Goal: Find contact information: Find contact information

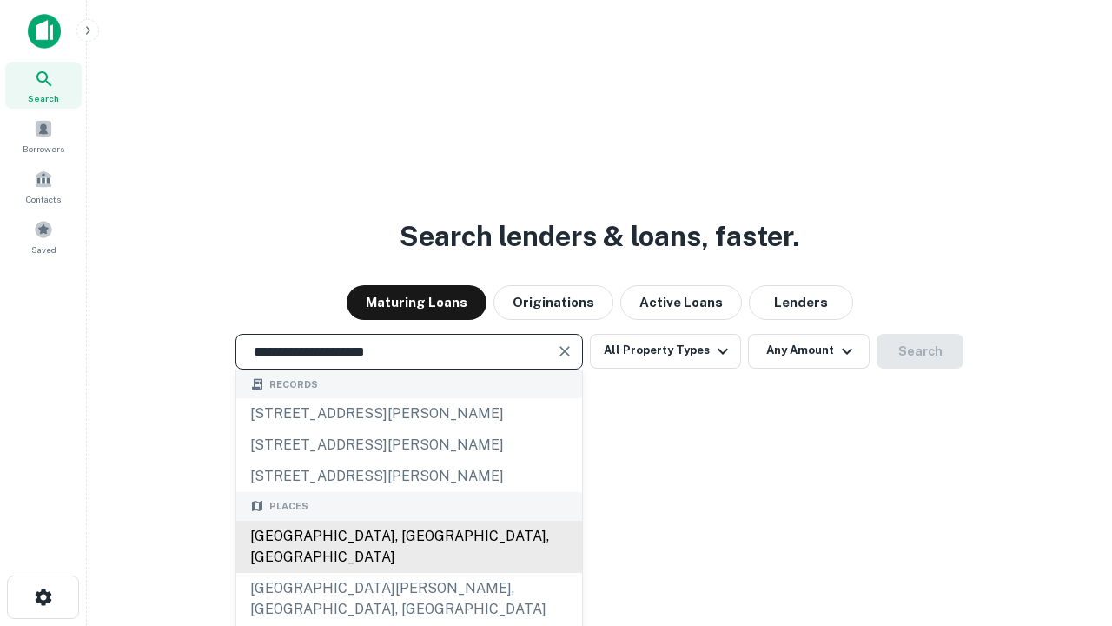
click at [408, 573] on div "Santa Monica, CA, USA" at bounding box center [409, 546] width 346 height 52
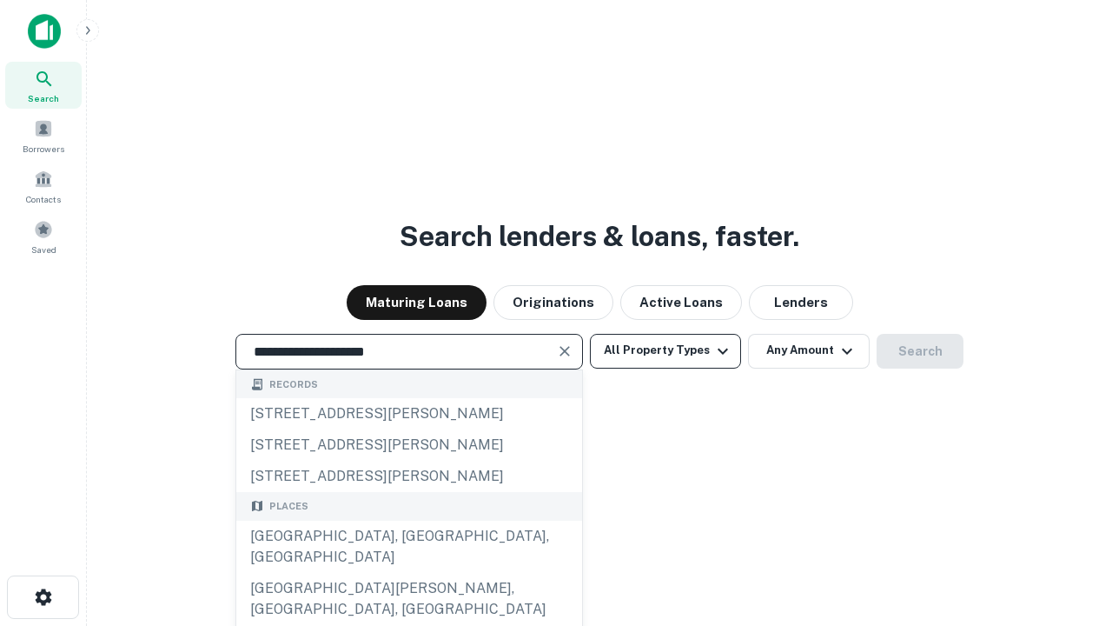
type input "**********"
click at [666, 350] on button "All Property Types" at bounding box center [665, 351] width 151 height 35
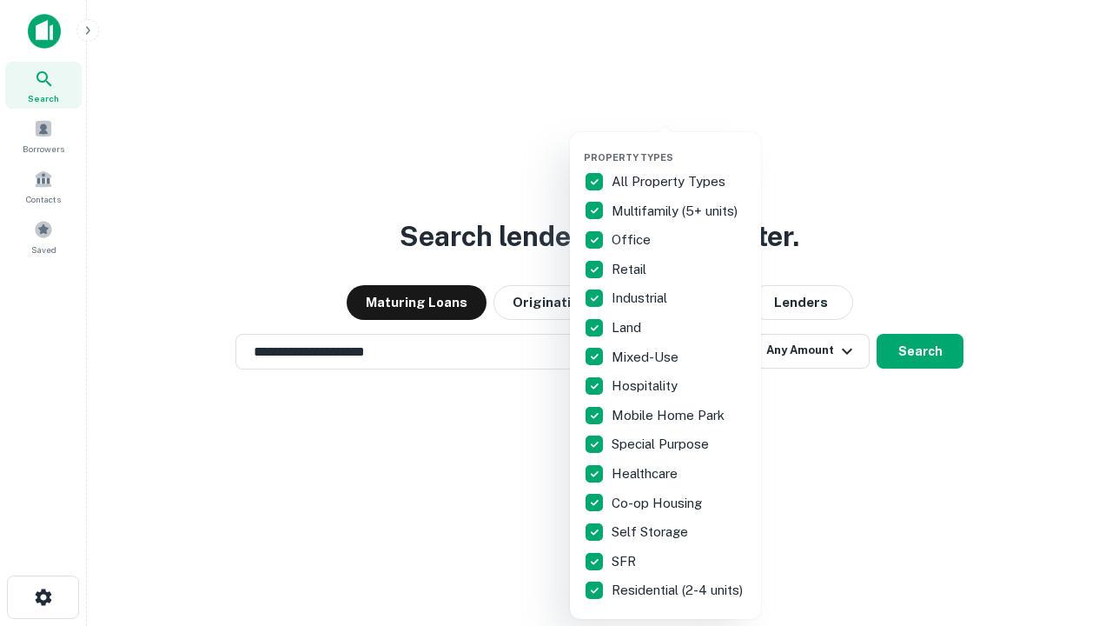
click at [679, 146] on button "button" at bounding box center [679, 146] width 191 height 1
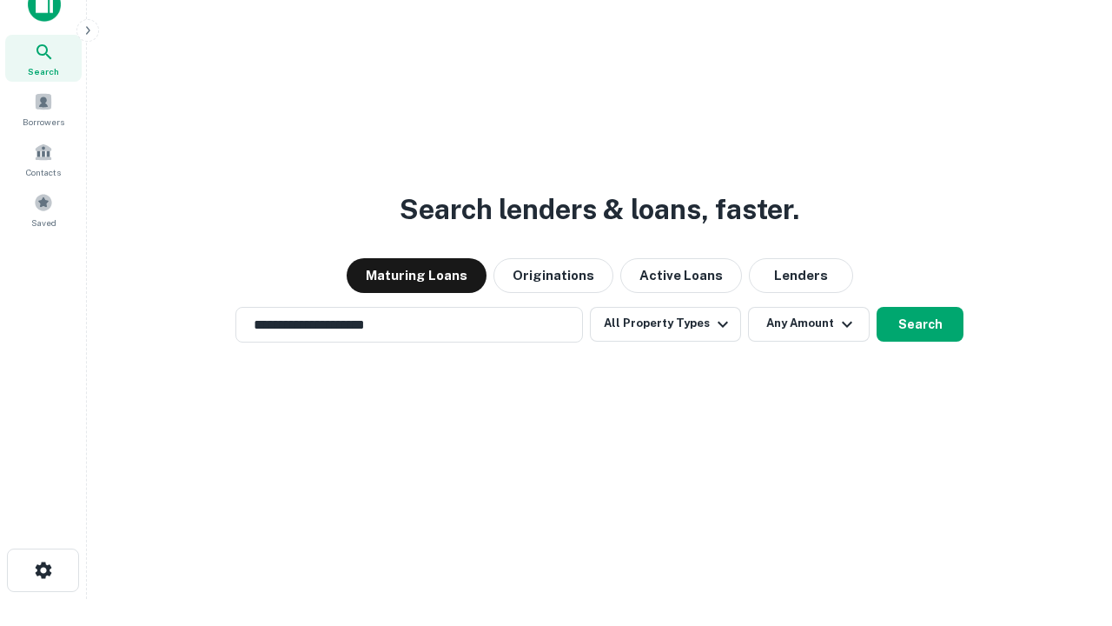
scroll to position [10, 209]
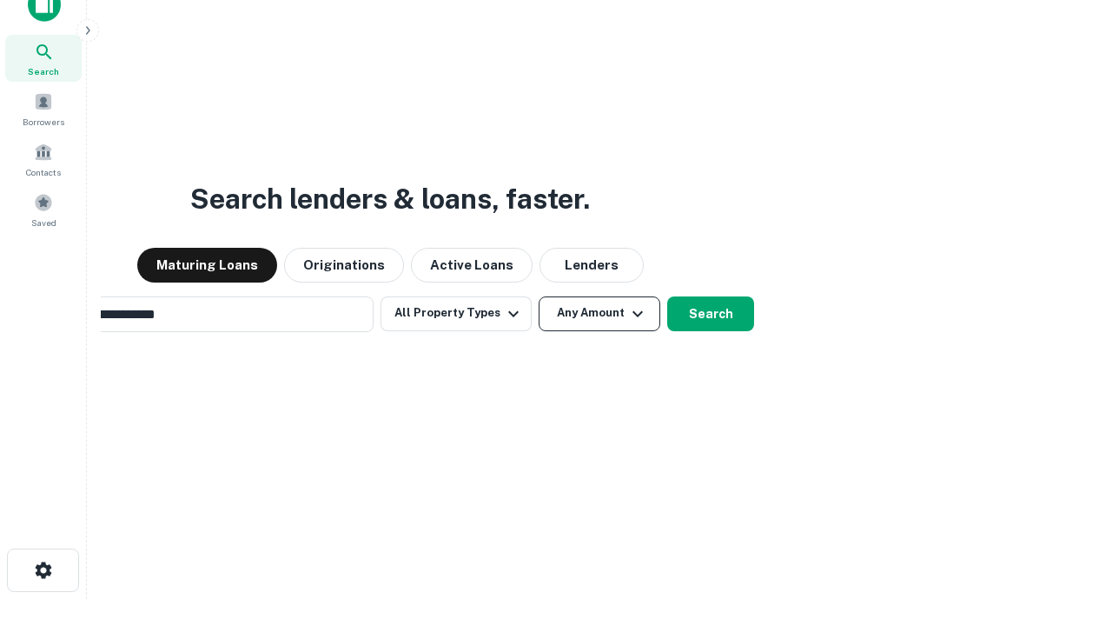
click at [539, 296] on button "Any Amount" at bounding box center [600, 313] width 122 height 35
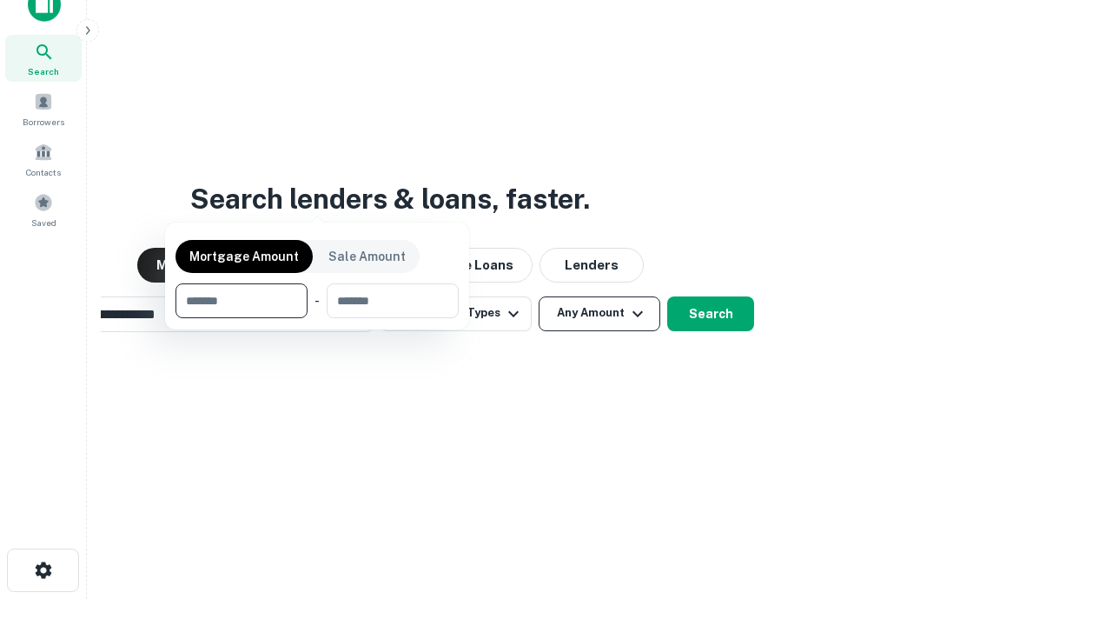
scroll to position [28, 0]
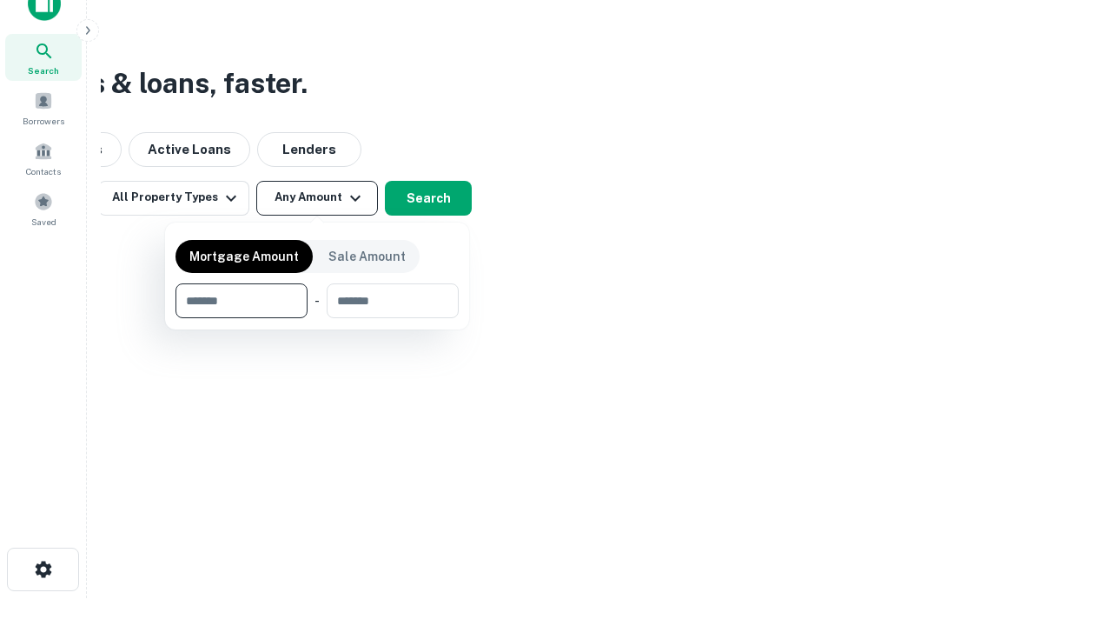
type input "*******"
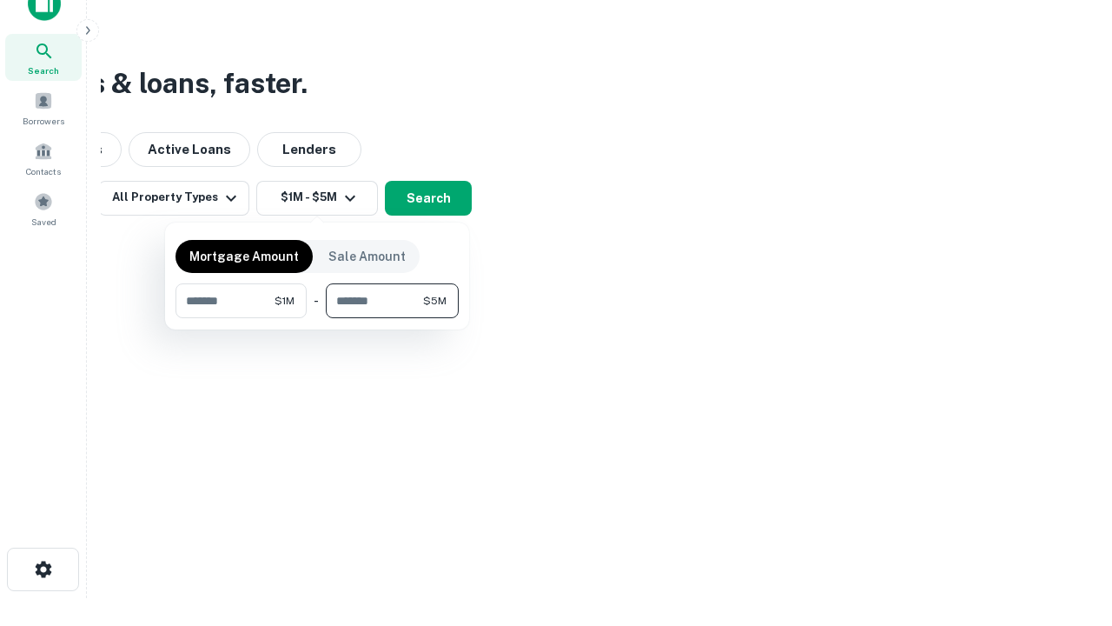
type input "*******"
click at [317, 318] on button "button" at bounding box center [316, 318] width 283 height 1
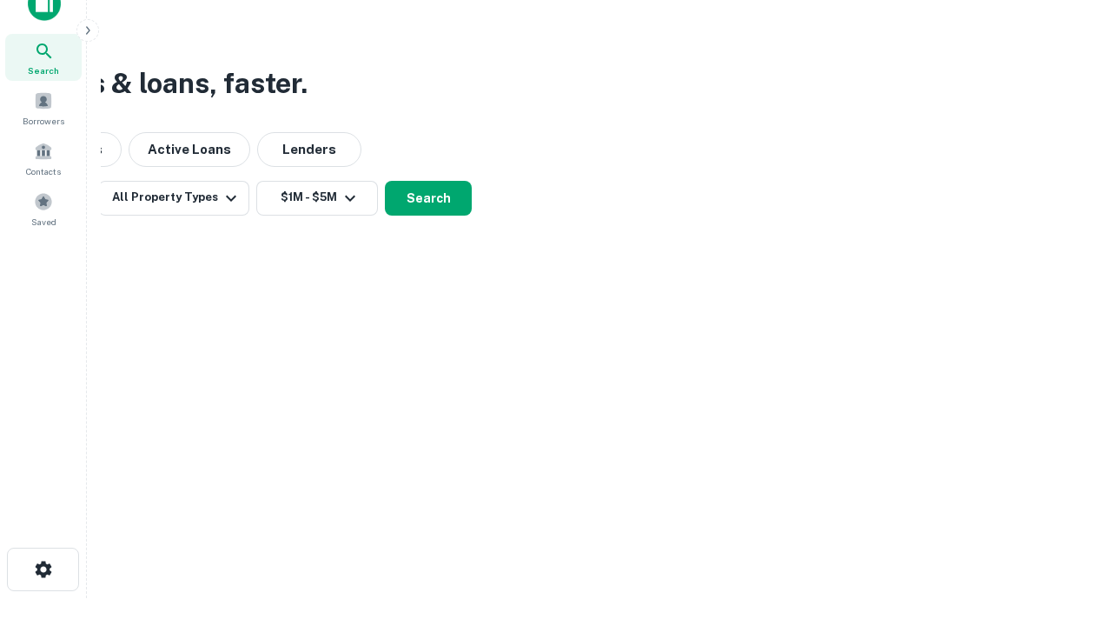
scroll to position [27, 0]
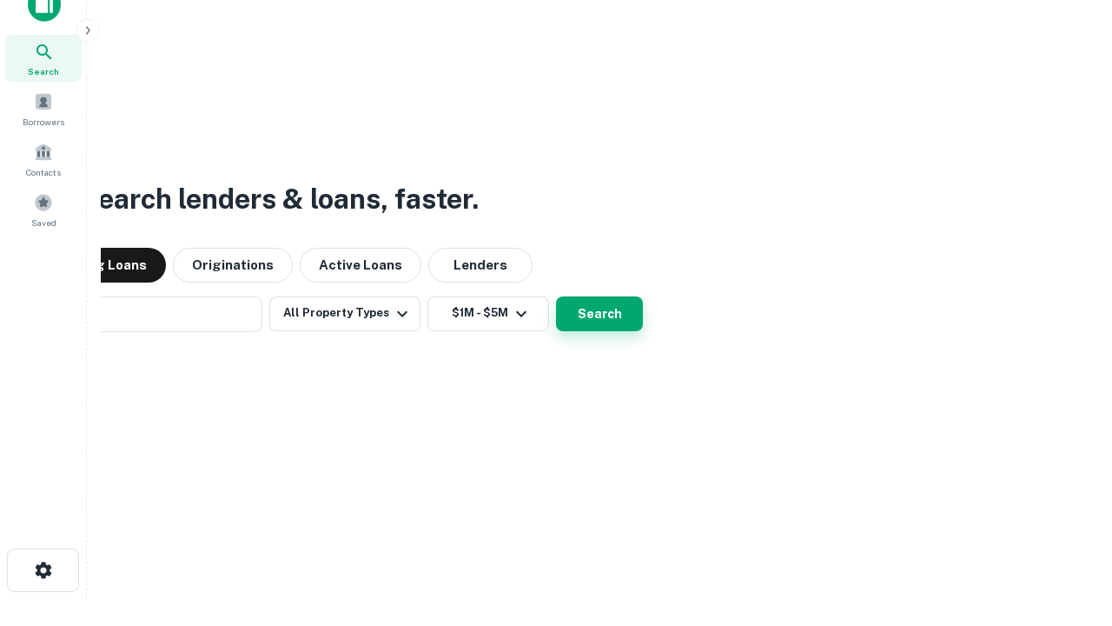
click at [556, 296] on button "Search" at bounding box center [599, 313] width 87 height 35
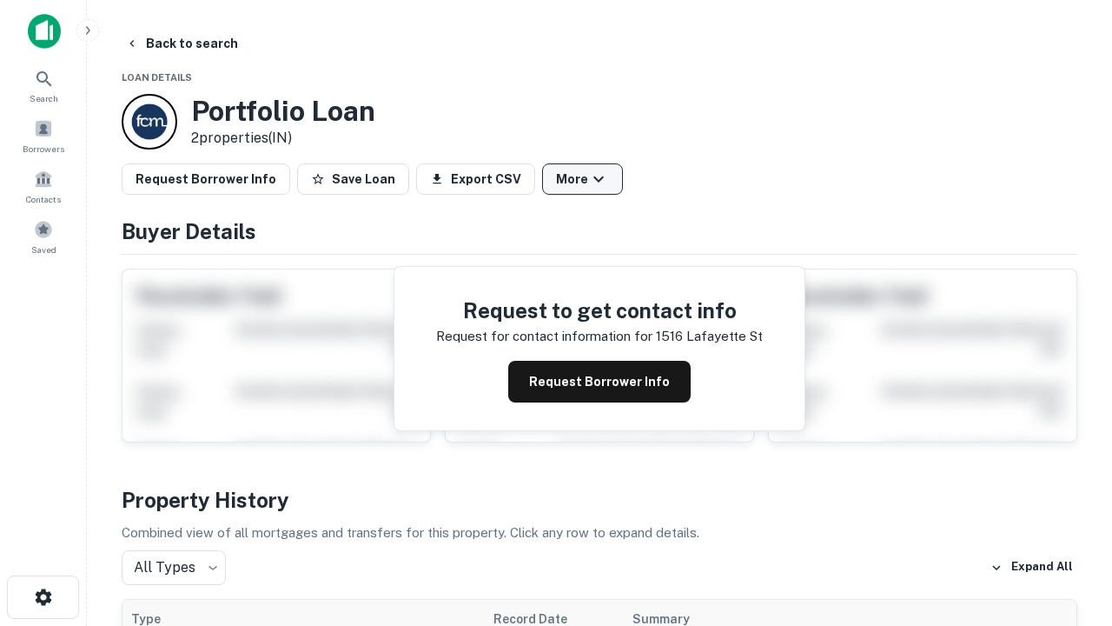
click at [582, 179] on button "More" at bounding box center [582, 178] width 81 height 31
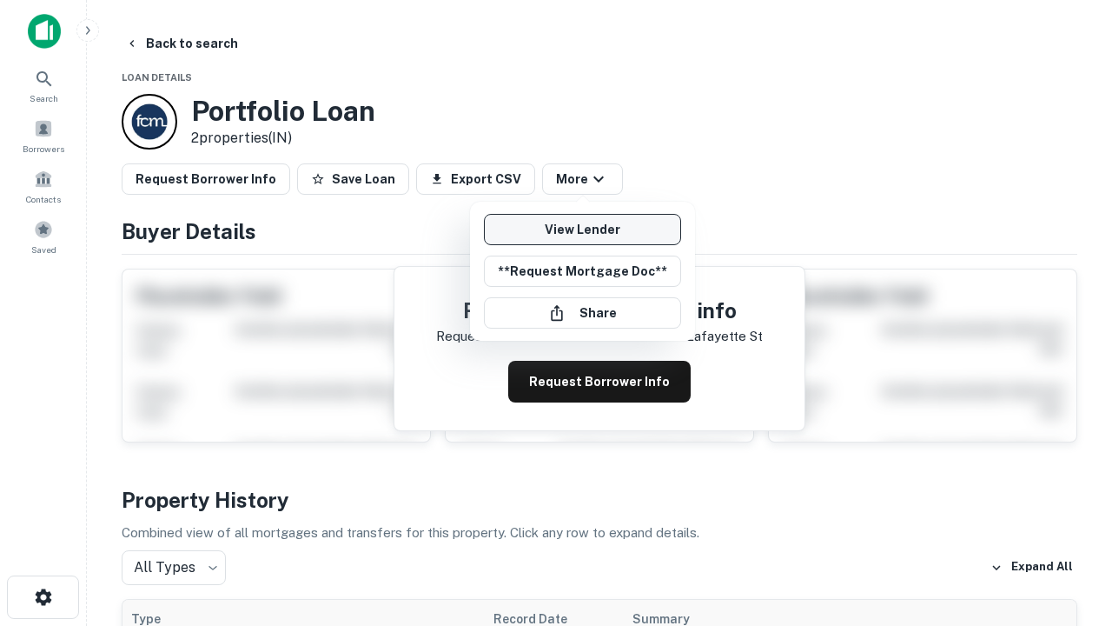
click at [582, 229] on link "View Lender" at bounding box center [582, 229] width 197 height 31
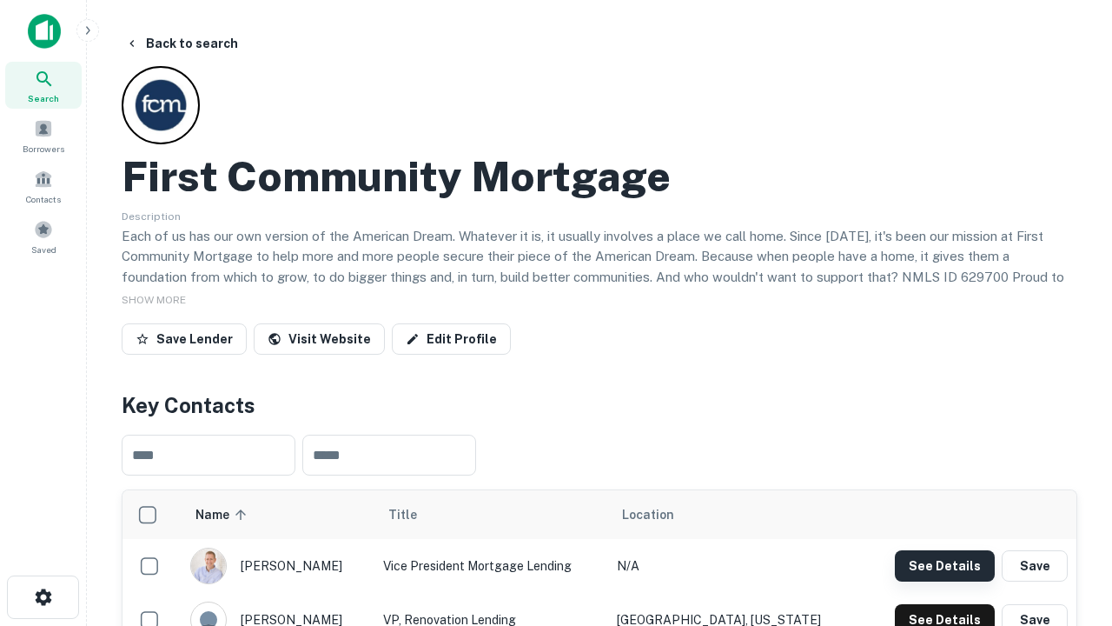
click at [944, 565] on button "See Details" at bounding box center [945, 565] width 100 height 31
click at [43, 597] on icon "button" at bounding box center [43, 596] width 21 height 21
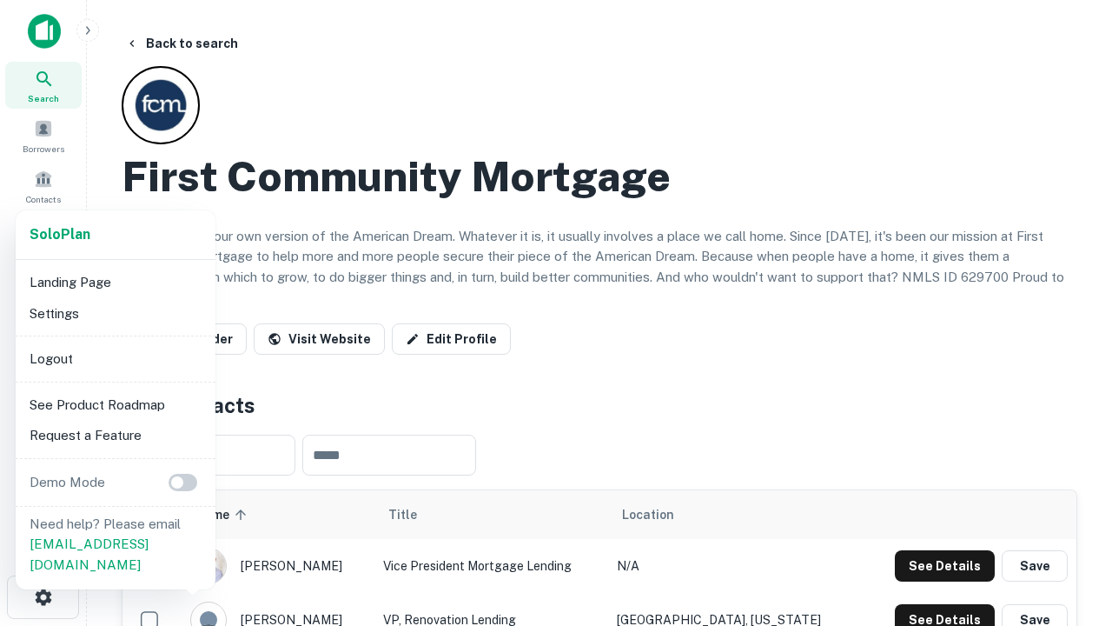
click at [115, 358] on li "Logout" at bounding box center [116, 358] width 186 height 31
